Goal: Transaction & Acquisition: Subscribe to service/newsletter

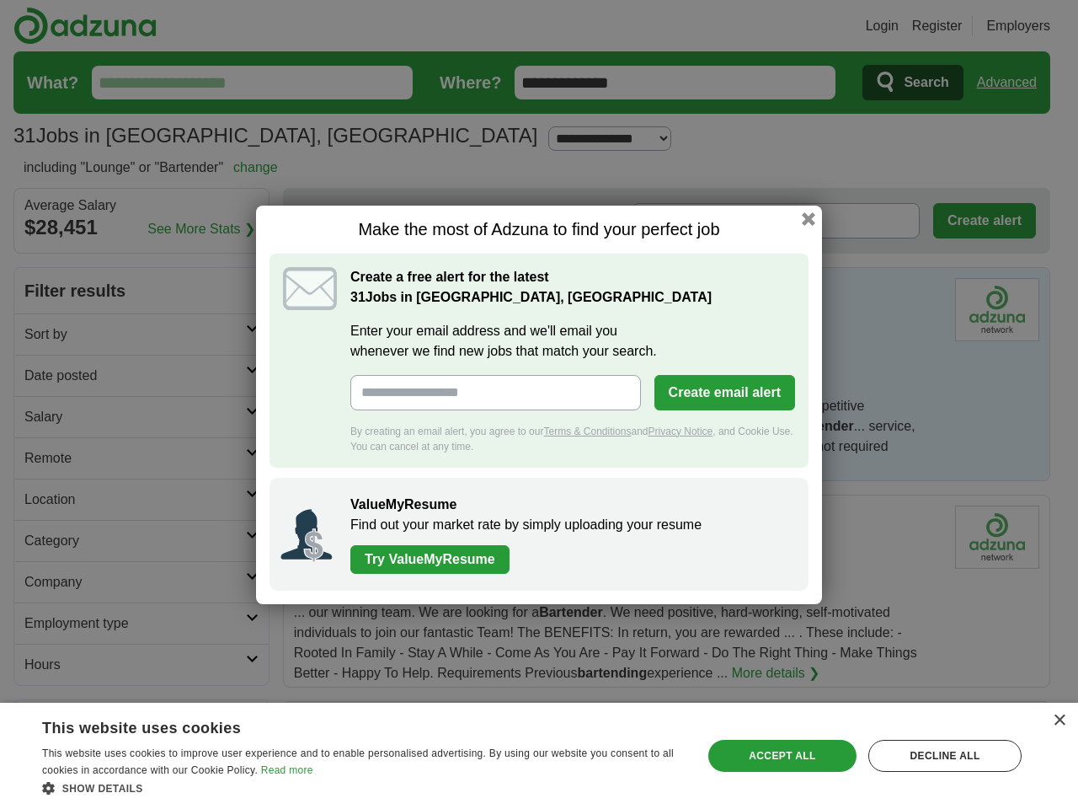
click at [539, 404] on input "Enter your email address and we'll email you whenever we find new jobs that mat…" at bounding box center [495, 392] width 291 height 35
click at [724, 392] on button "Create email alert" at bounding box center [724, 392] width 141 height 35
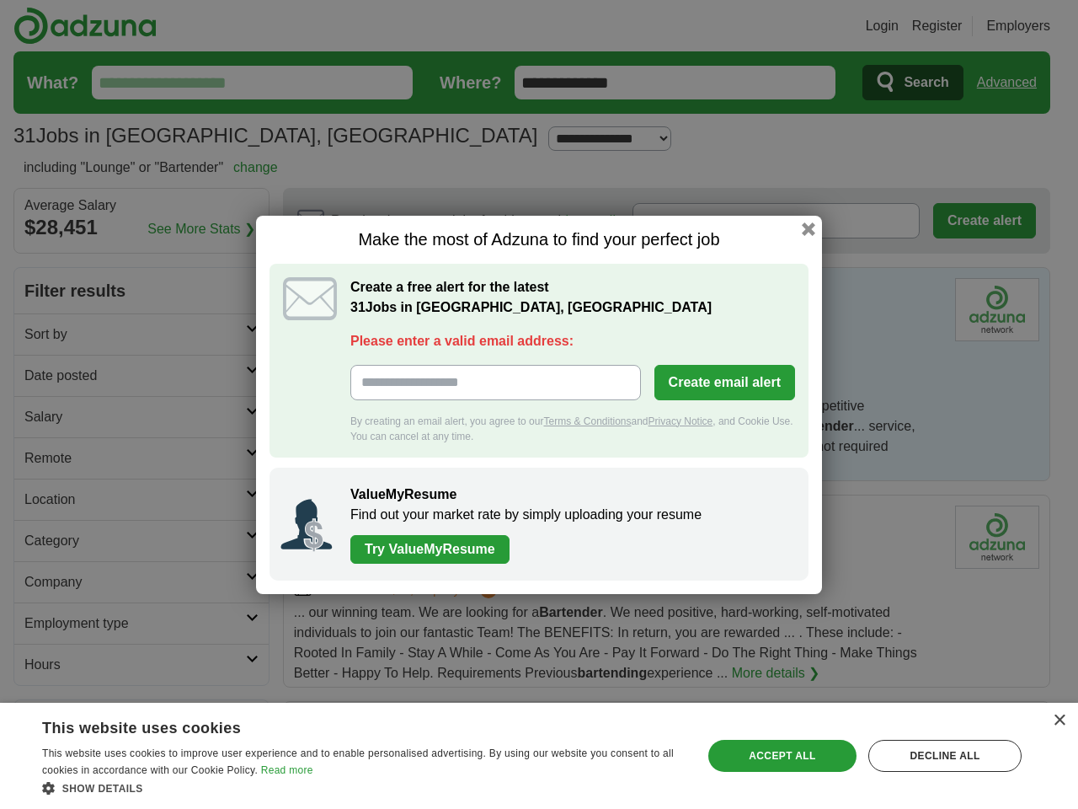
click at [809, 218] on div "Make the most of Adzuna to find your perfect job Create a free alert for the la…" at bounding box center [539, 405] width 566 height 378
click at [1059, 720] on div "×" at bounding box center [1059, 720] width 13 height 13
click at [362, 788] on div "Make the most of Adzuna to find your perfect job Create a free alert for the la…" at bounding box center [539, 404] width 1078 height 809
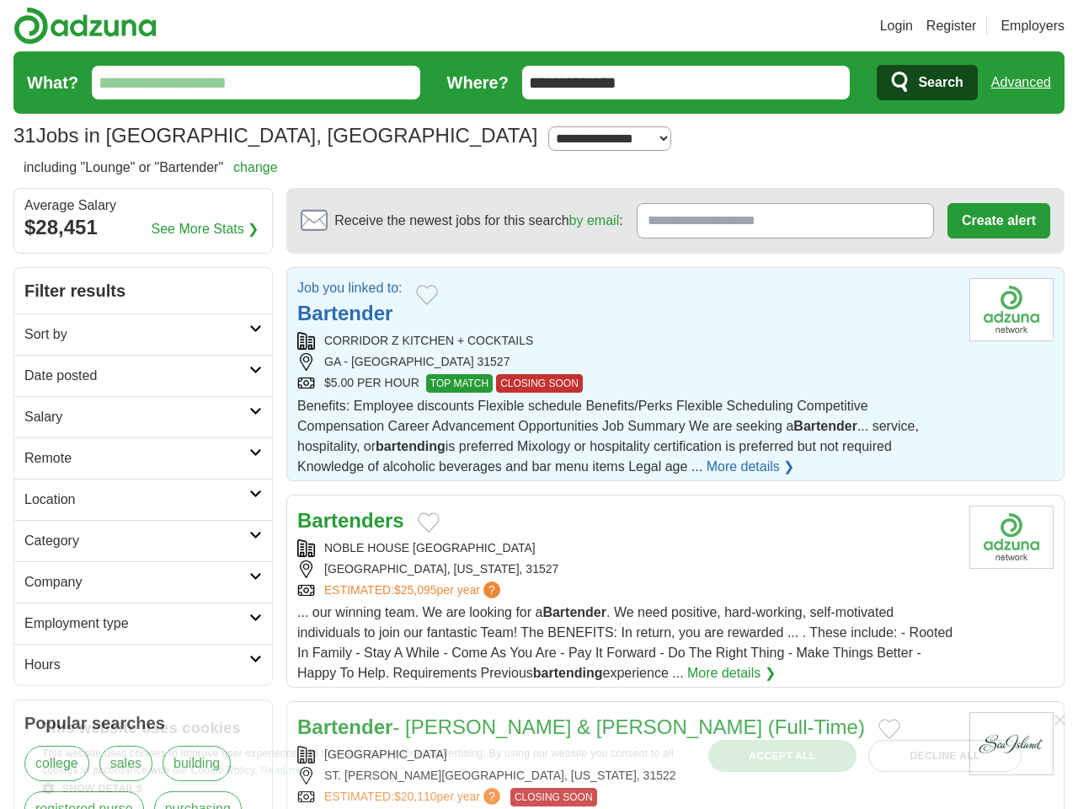
click at [782, 755] on div "[GEOGRAPHIC_DATA]" at bounding box center [626, 754] width 659 height 18
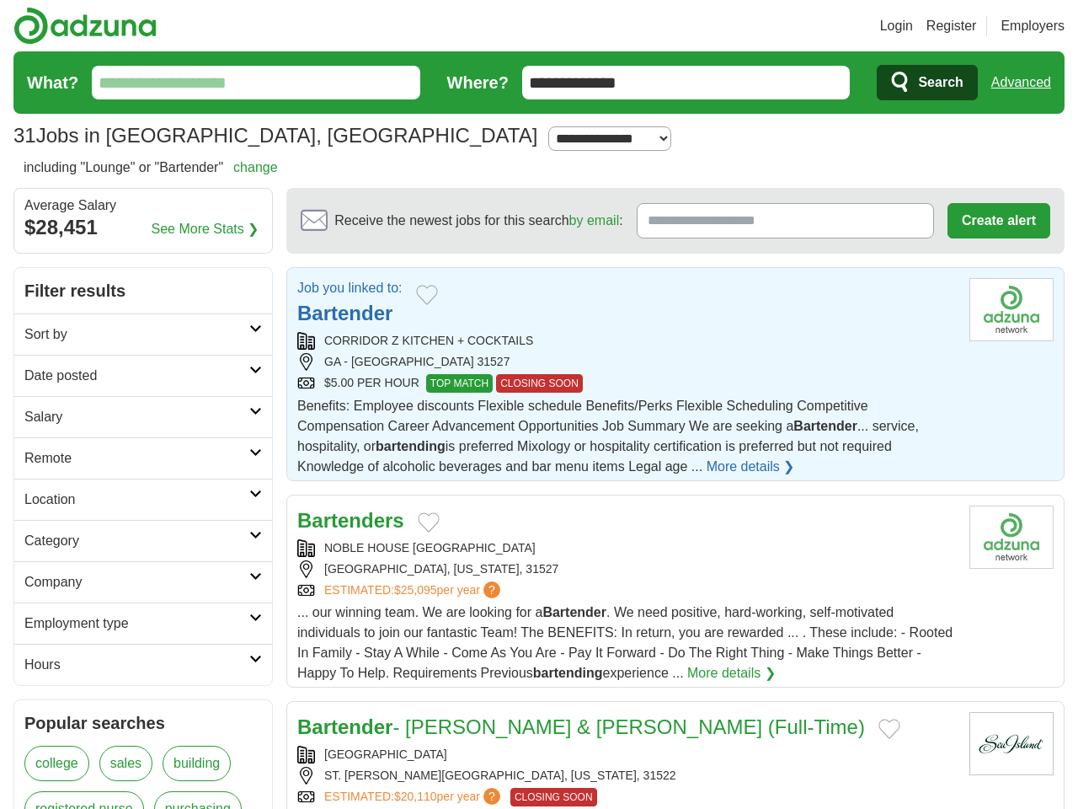
click at [945, 755] on article "Bartender - Colt & [PERSON_NAME] (Full-Time) [GEOGRAPHIC_DATA] ST. [PERSON_NAME…" at bounding box center [675, 798] width 778 height 194
